Goal: Information Seeking & Learning: Learn about a topic

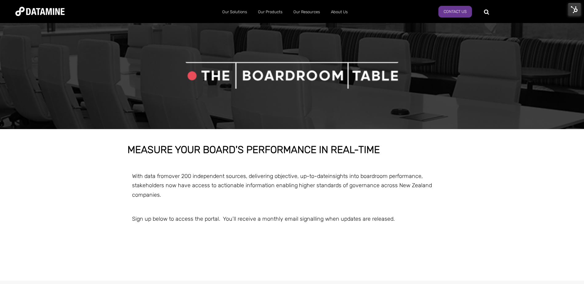
click at [517, 188] on div "MEASURE YOUR BOARD'S PERFORMANCE IN REAL-TIME With data from over 200 independe…" at bounding box center [292, 207] width 584 height 124
click at [469, 102] on div at bounding box center [292, 76] width 584 height 108
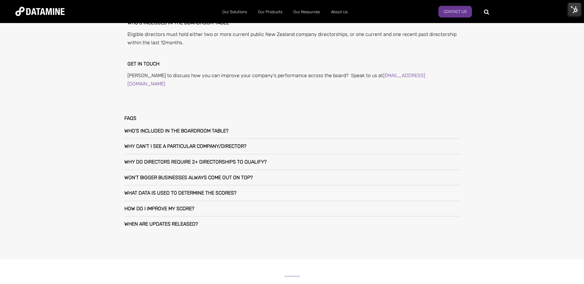
scroll to position [431, 0]
